Goal: Task Accomplishment & Management: Manage account settings

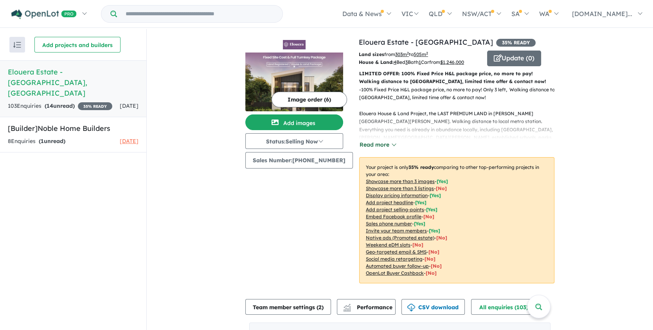
click at [387, 145] on button "Read more" at bounding box center [377, 144] width 37 height 9
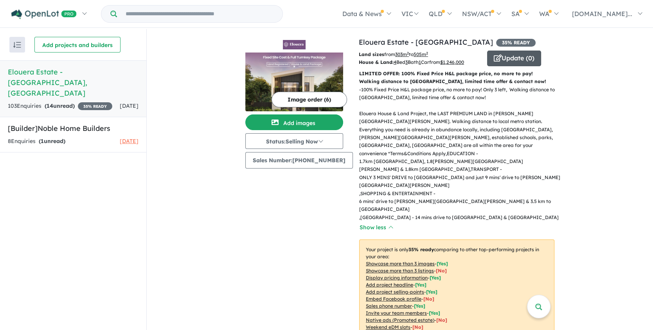
click at [508, 58] on button "Update ( 0 )" at bounding box center [514, 58] width 54 height 16
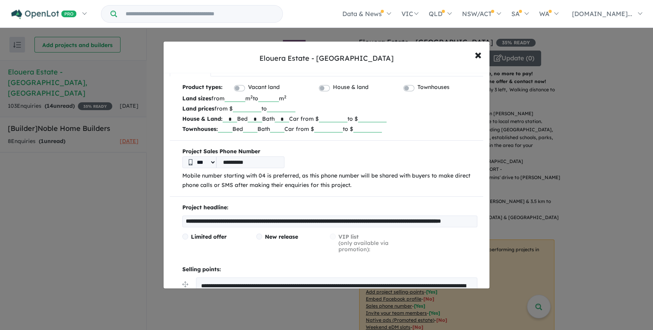
scroll to position [21, 0]
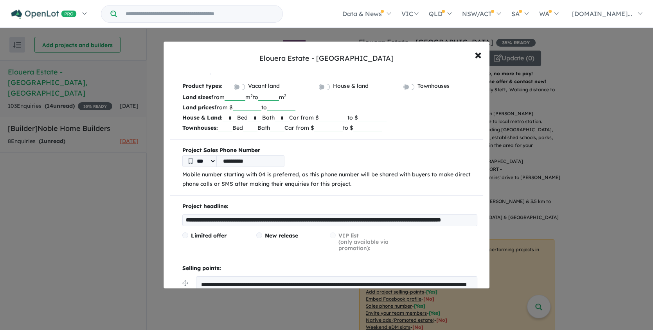
click at [186, 218] on input "**********" at bounding box center [329, 220] width 295 height 12
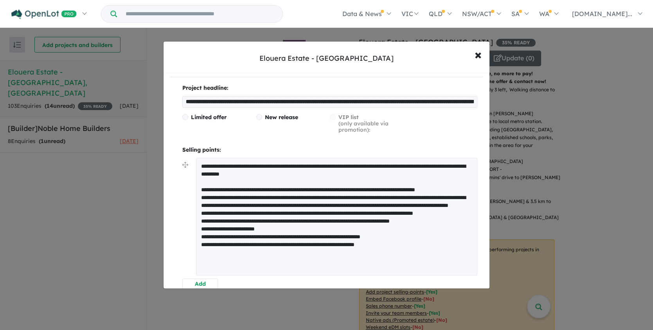
scroll to position [364, 0]
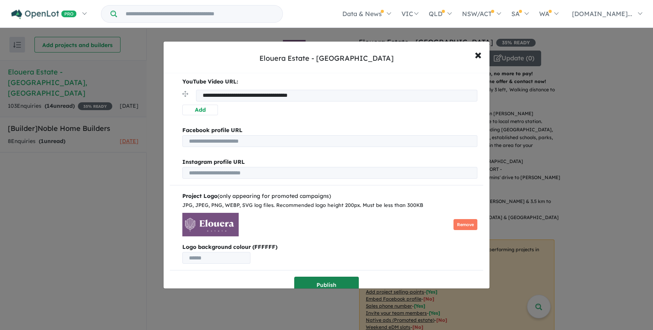
type input "**********"
click at [336, 277] on button "Publish" at bounding box center [326, 284] width 65 height 17
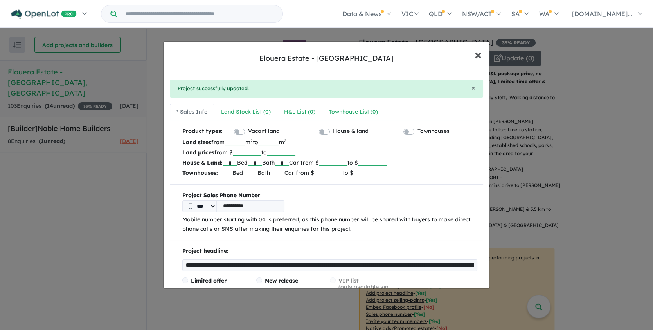
click at [478, 57] on span "×" at bounding box center [478, 54] width 7 height 17
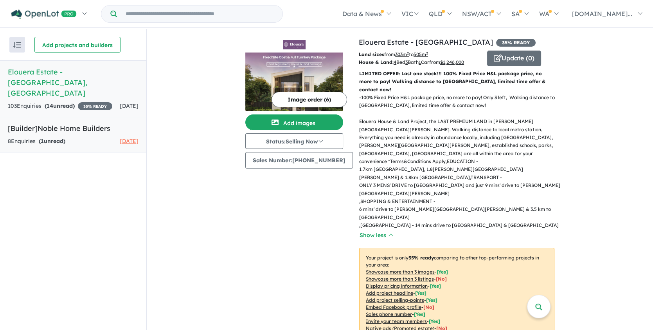
click at [61, 121] on link "[Builder] Noble Home Builders 8 Enquir ies ( 1 unread) [DATE]" at bounding box center [73, 135] width 146 height 36
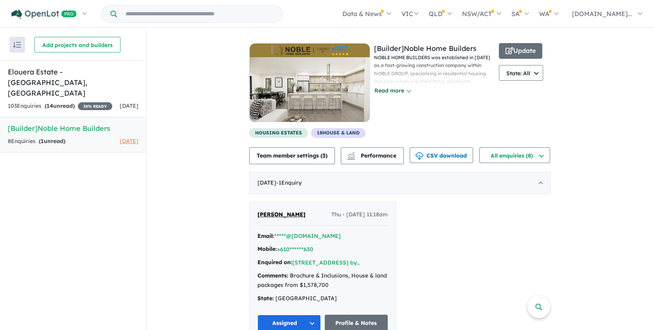
click at [400, 92] on button "Read more" at bounding box center [392, 90] width 37 height 9
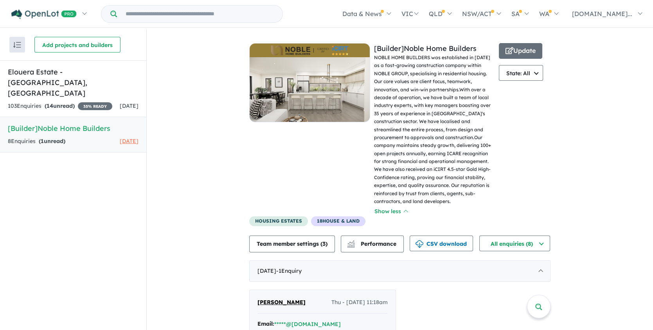
click at [336, 72] on img at bounding box center [310, 89] width 120 height 65
